Goal: Communication & Community: Answer question/provide support

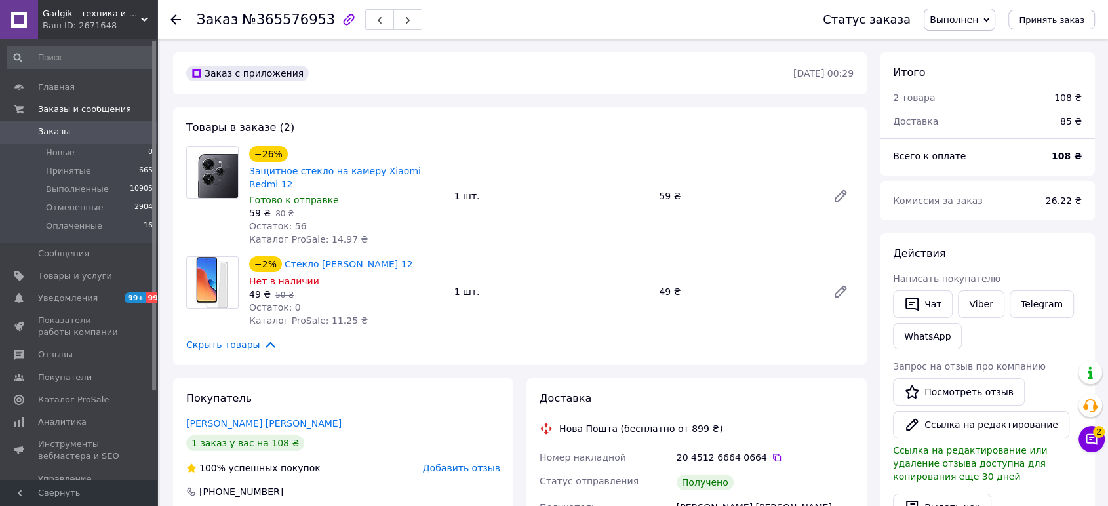
click at [175, 20] on icon at bounding box center [175, 19] width 10 height 10
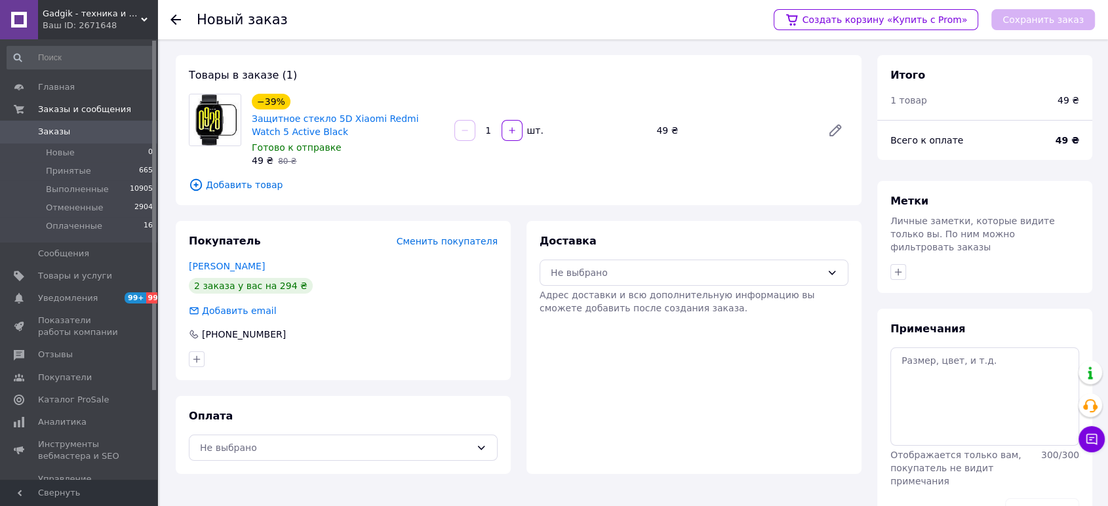
click at [169, 16] on div "Новый заказ Создать корзину «Купить с Prom» Сохранить заказ" at bounding box center [632, 19] width 950 height 39
click at [184, 27] on div at bounding box center [183, 19] width 26 height 39
click at [181, 24] on div at bounding box center [183, 19] width 26 height 39
click at [178, 20] on use at bounding box center [175, 19] width 10 height 10
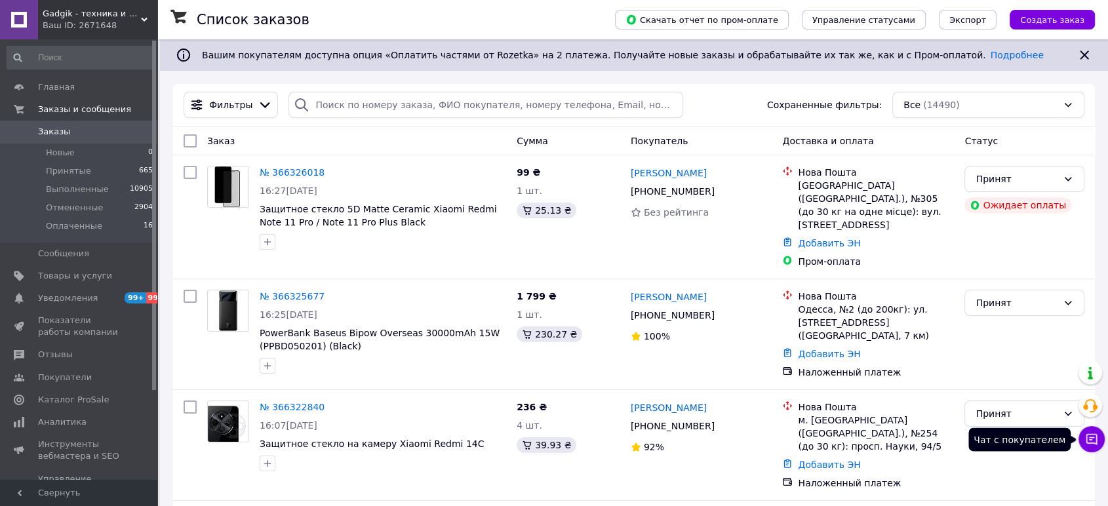
click at [1091, 431] on button "Чат с покупателем" at bounding box center [1091, 439] width 26 height 26
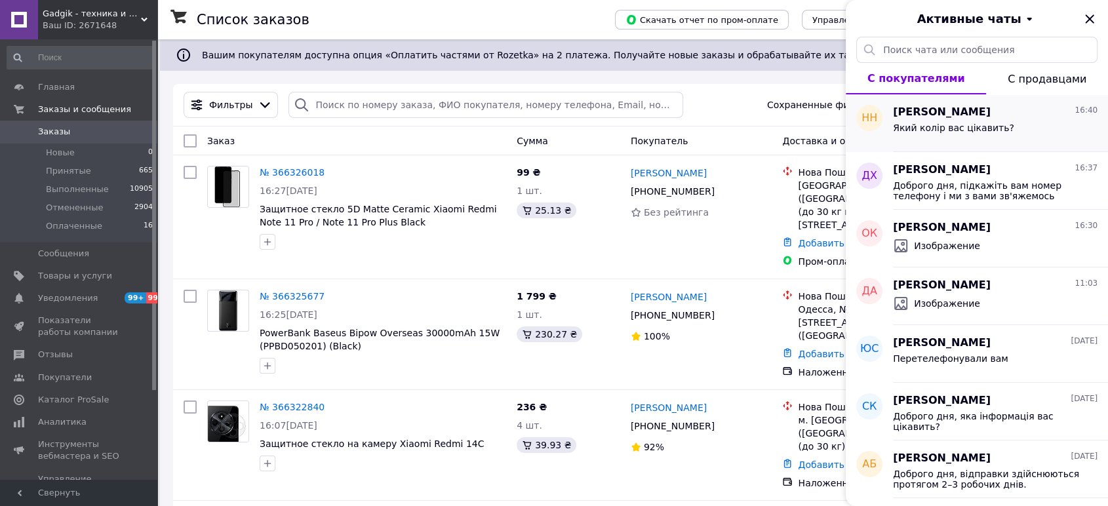
click at [958, 135] on div "Який колір вас цікавить?" at bounding box center [953, 132] width 121 height 18
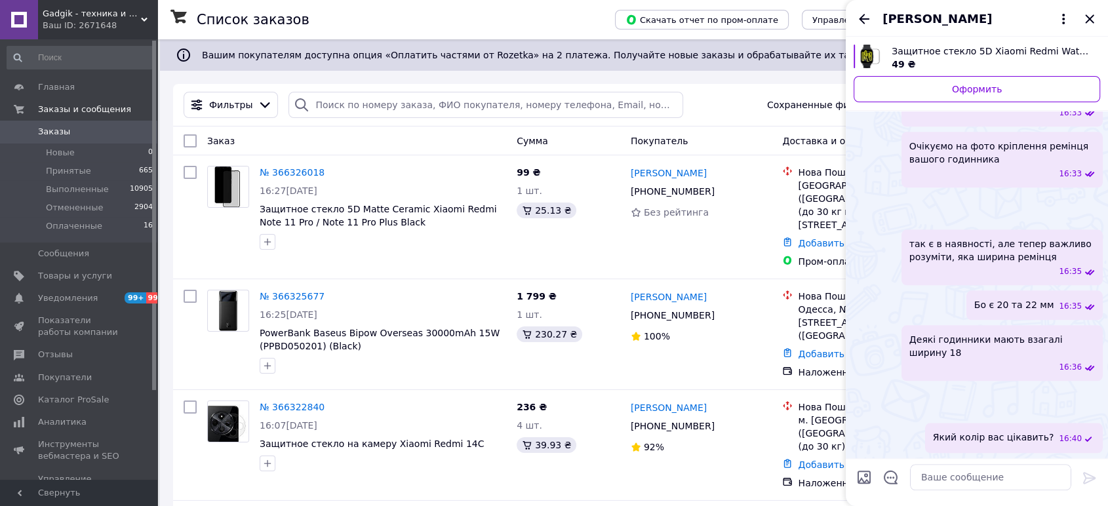
scroll to position [2183, 0]
click at [69, 353] on span "Отзывы" at bounding box center [79, 355] width 83 height 12
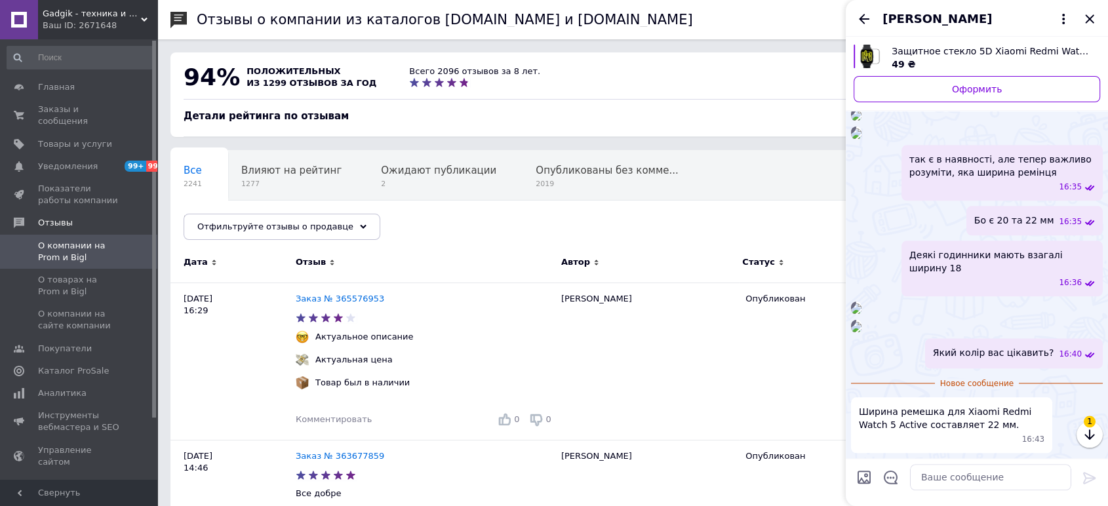
scroll to position [2268, 0]
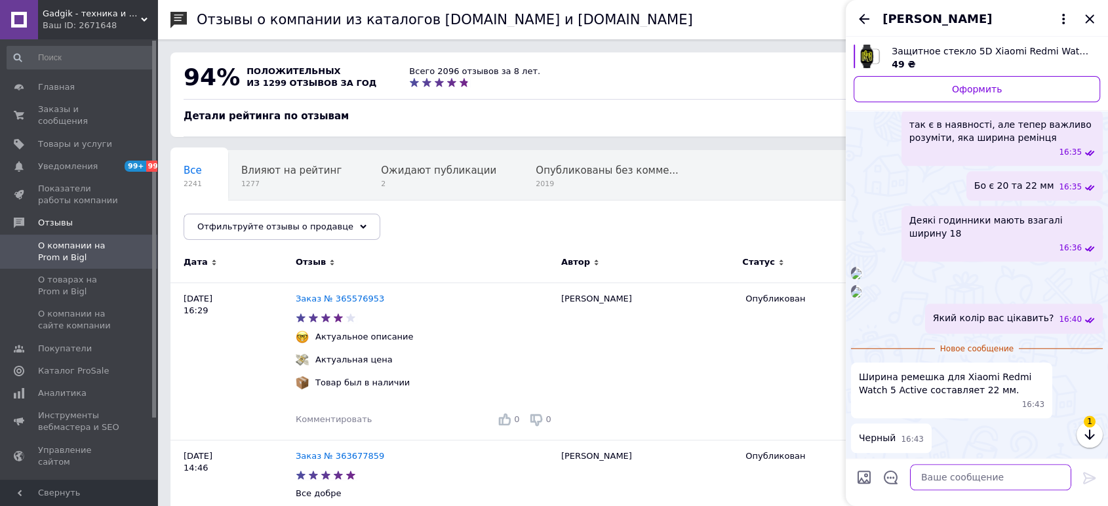
drag, startPoint x: 932, startPoint y: 432, endPoint x: 975, endPoint y: 484, distance: 67.5
click at [975, 484] on textarea at bounding box center [990, 477] width 161 height 26
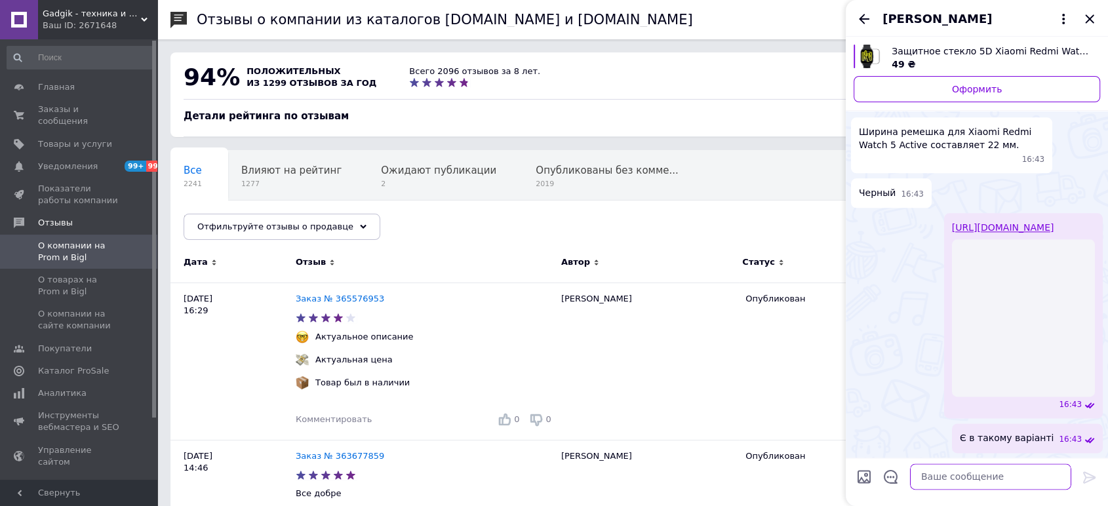
scroll to position [2601, 0]
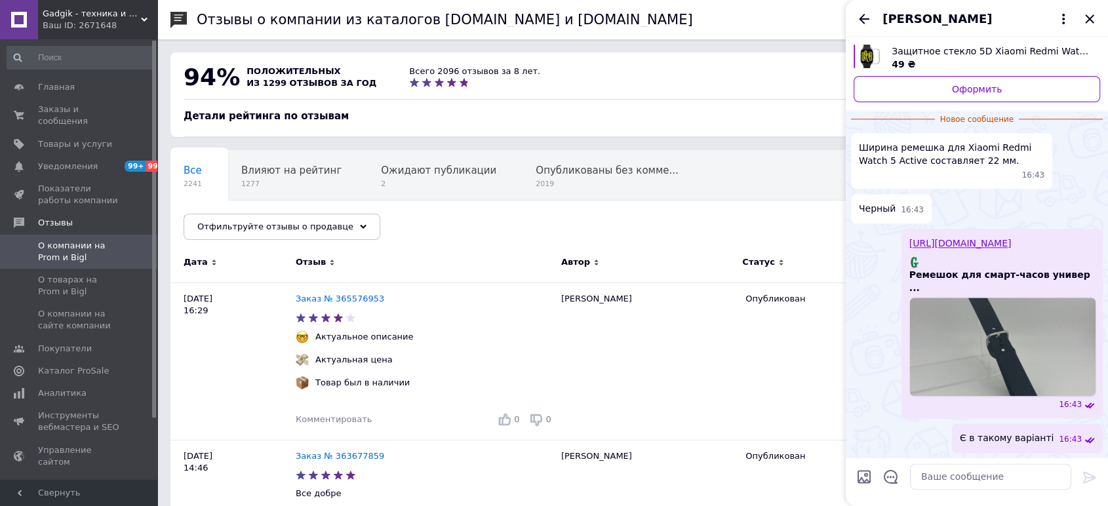
click at [954, 229] on div "https://gadgik.net/chasy-i-aksessuary-664/chehly-i-remeshki-1164/chehly-i-remes…" at bounding box center [1001, 323] width 201 height 189
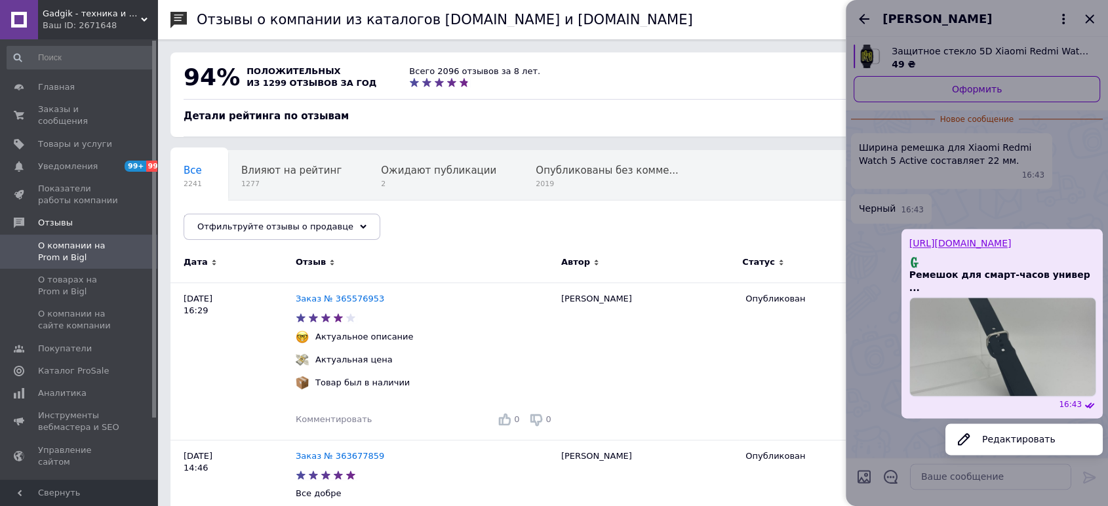
click at [975, 238] on link "https://gadgik.net/chasy-i-aksessuary-664/chehly-i-remeshki-1164/chehly-i-remes…" at bounding box center [960, 243] width 102 height 10
click at [869, 374] on div at bounding box center [976, 253] width 262 height 506
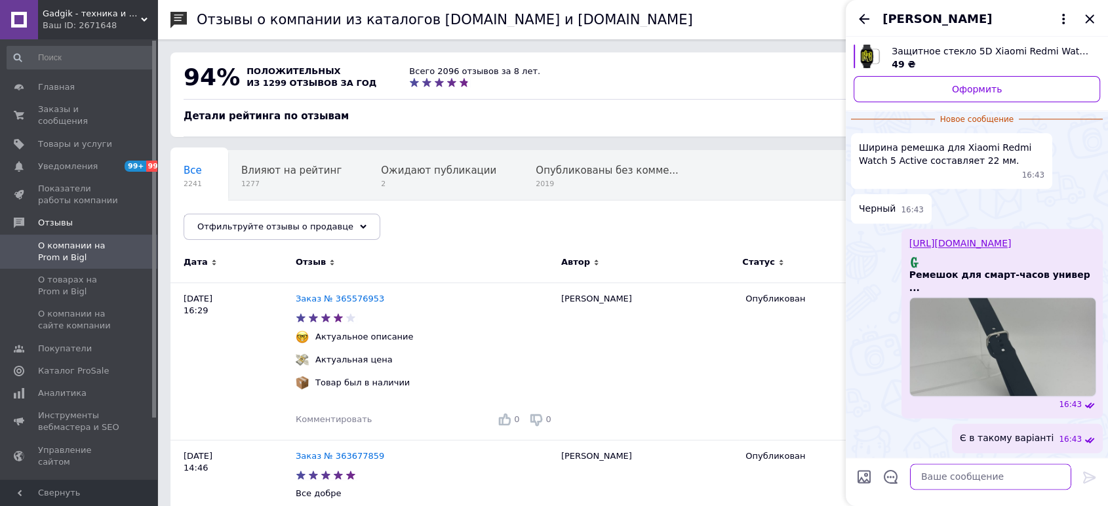
click at [962, 483] on textarea at bounding box center [990, 477] width 161 height 26
type textarea "Бажаєте додати до замовлення?"
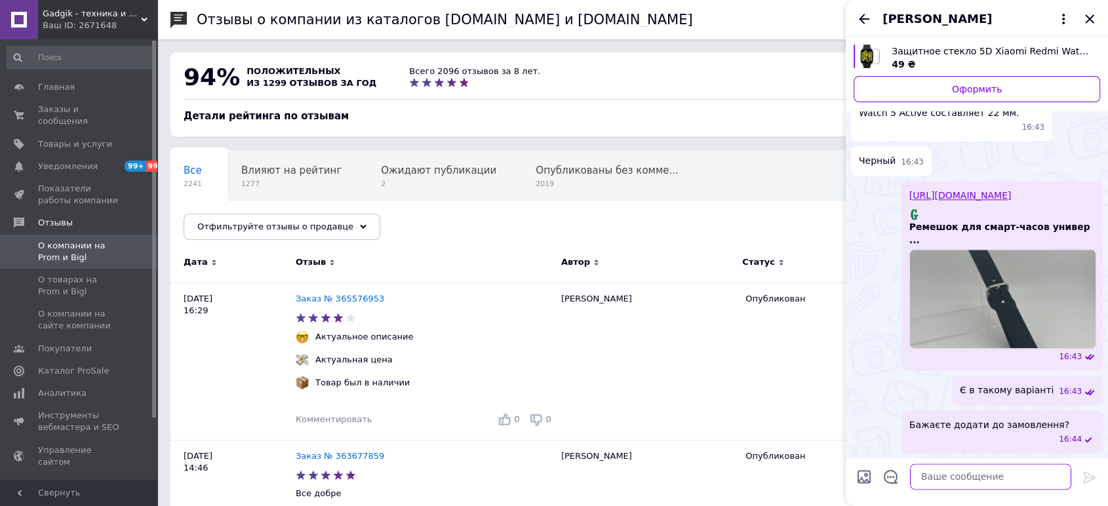
scroll to position [2570, 0]
click at [862, 16] on icon "Назад" at bounding box center [864, 19] width 10 height 10
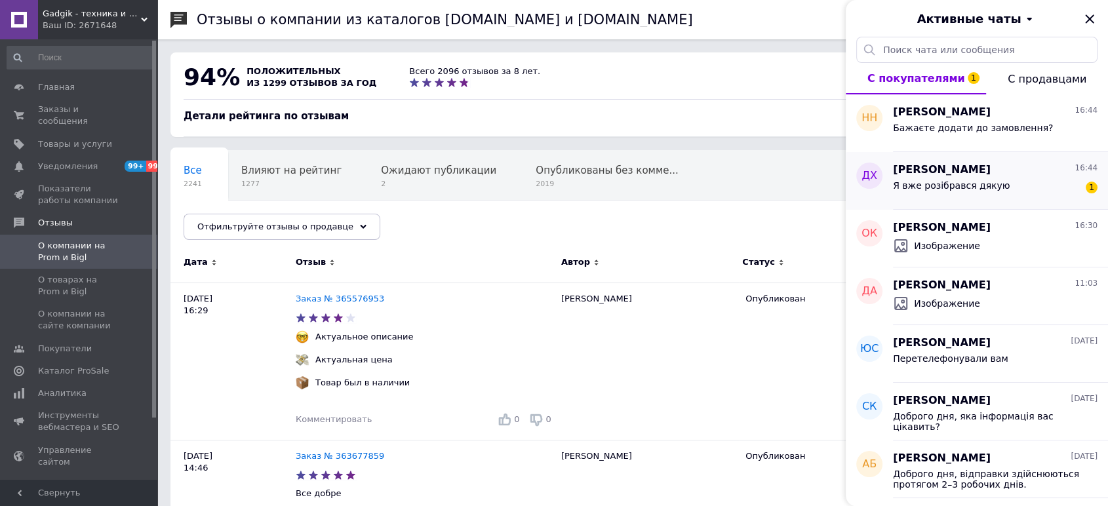
click at [923, 164] on span "Дмитрий Харченко" at bounding box center [942, 170] width 98 height 15
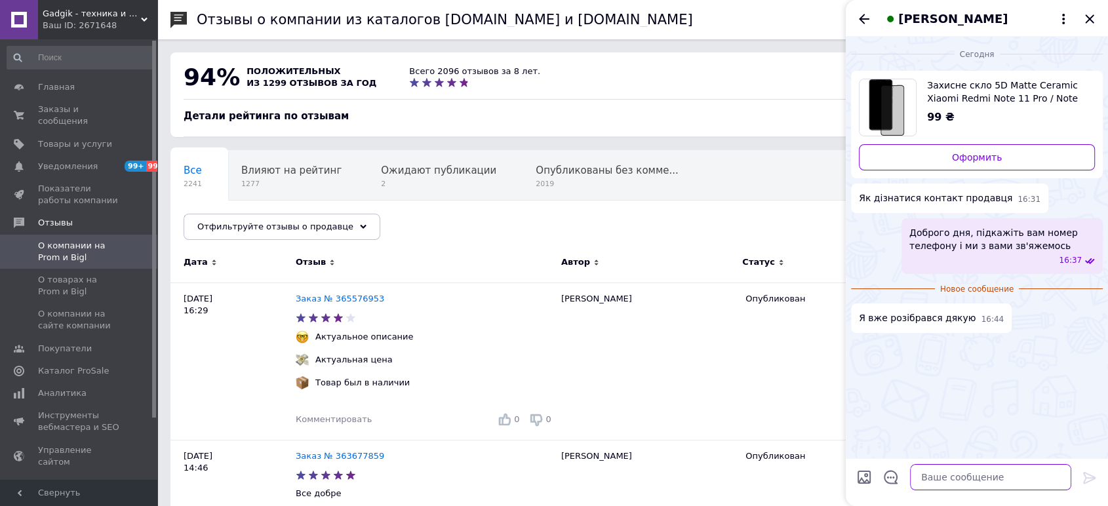
click at [937, 479] on textarea at bounding box center [990, 477] width 161 height 26
type textarea "Гарного дня)"
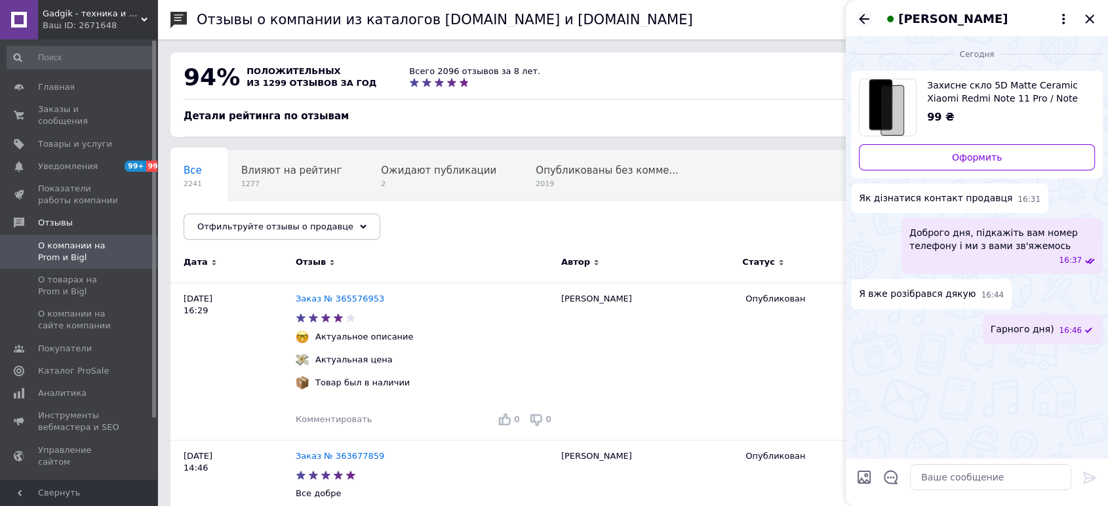
click at [868, 18] on icon "Назад" at bounding box center [864, 19] width 16 height 16
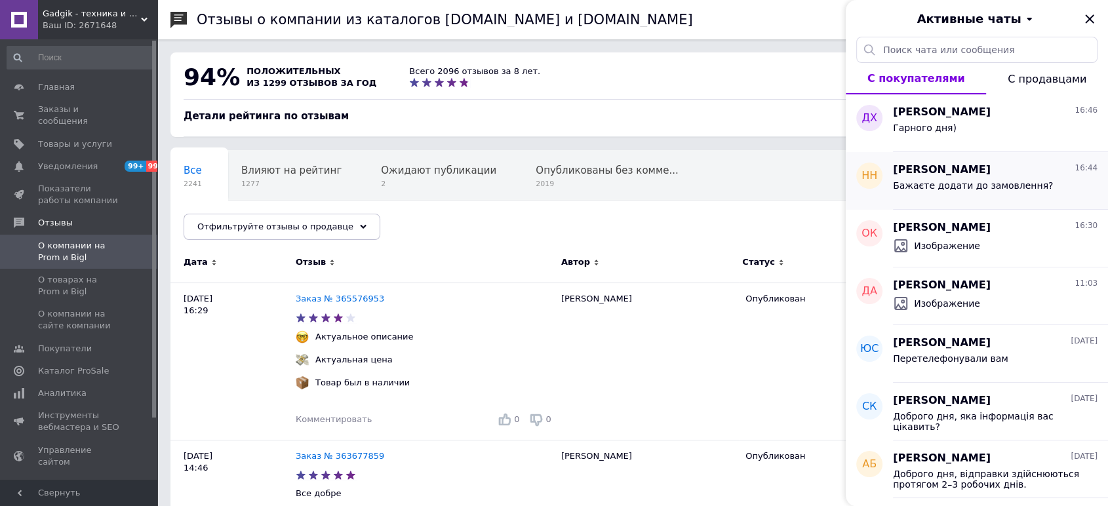
click at [928, 187] on span "Бажаєте додати до замовлення?" at bounding box center [973, 185] width 160 height 10
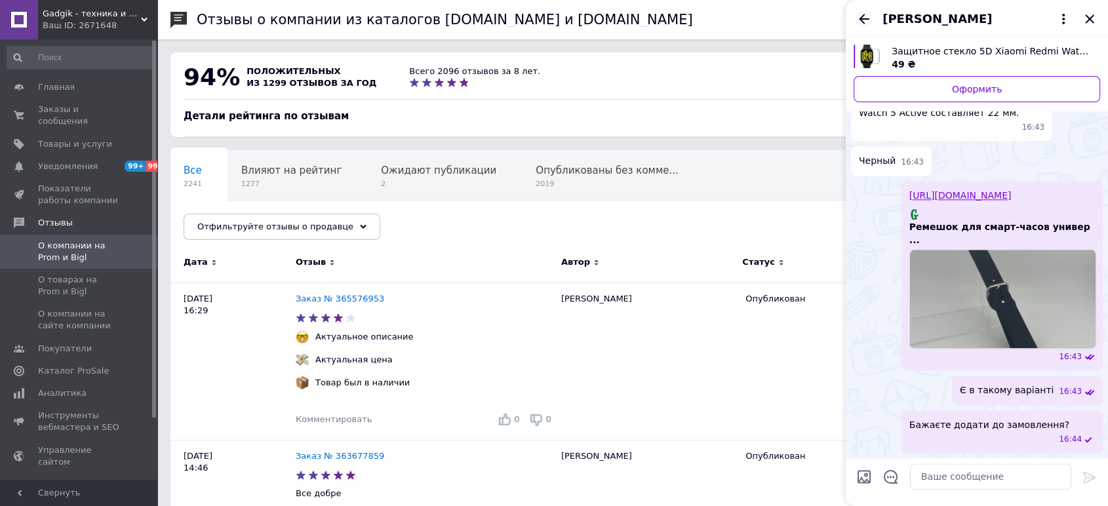
click at [869, 24] on icon "Назад" at bounding box center [864, 19] width 16 height 16
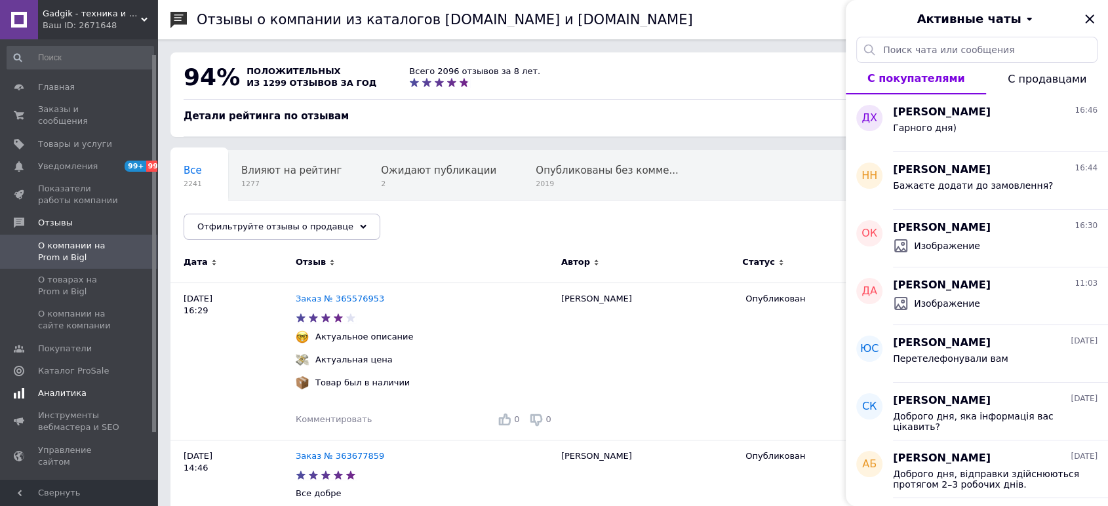
scroll to position [71, 0]
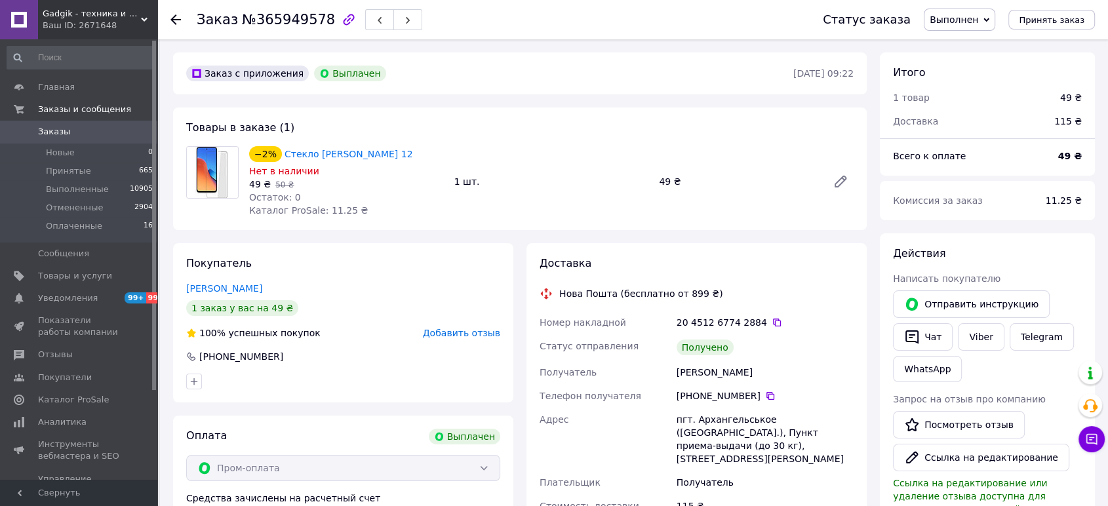
click at [180, 16] on icon at bounding box center [175, 19] width 10 height 10
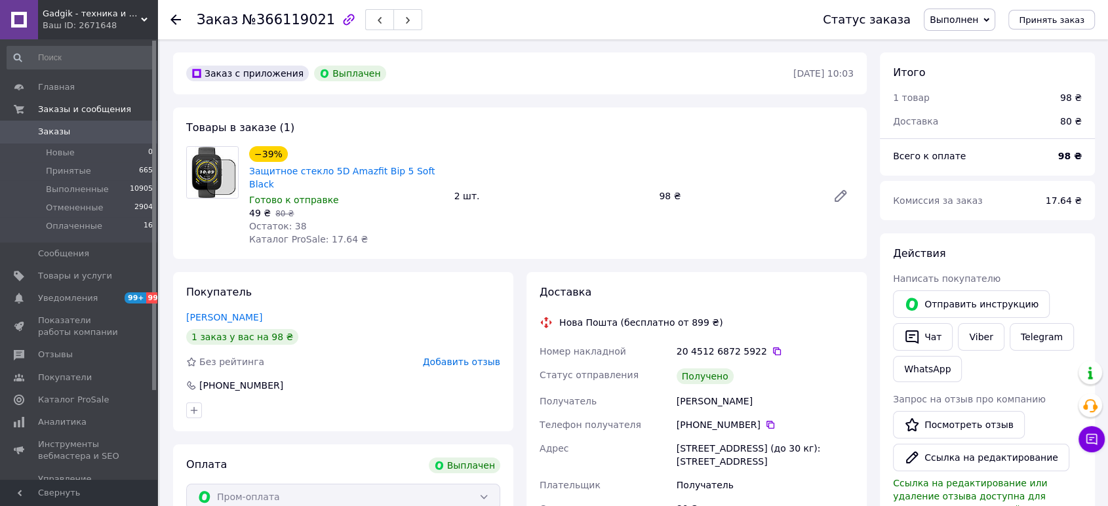
click at [169, 20] on div "Заказ №366119021 Статус заказа Выполнен Принят Отменен Оплаченный Принять заказ" at bounding box center [632, 19] width 950 height 39
click at [177, 15] on icon at bounding box center [175, 19] width 10 height 10
